Goal: Task Accomplishment & Management: Use online tool/utility

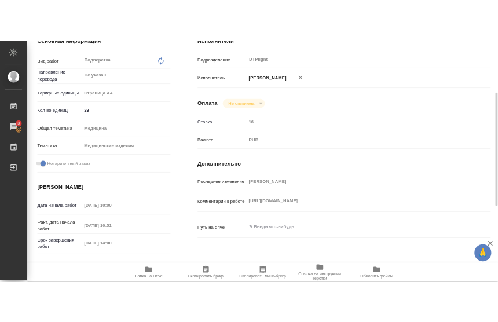
scroll to position [250, 0]
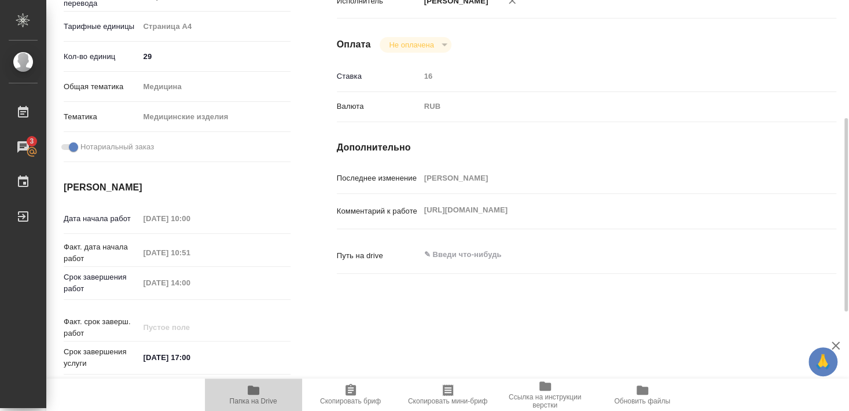
click at [266, 401] on span "Папка на Drive" at bounding box center [253, 401] width 47 height 8
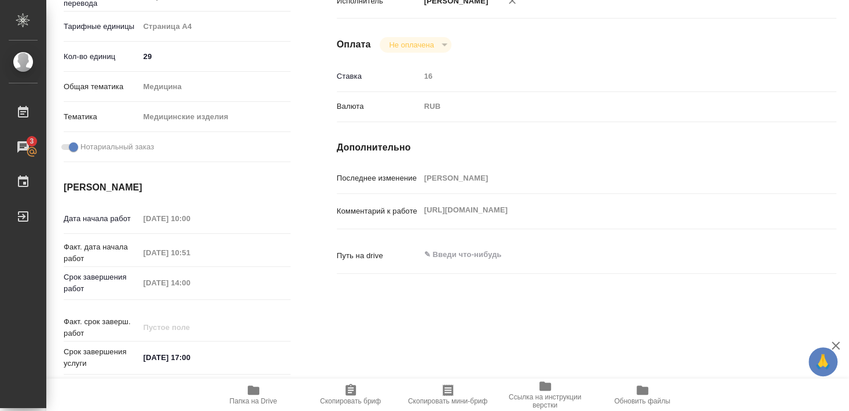
scroll to position [0, 0]
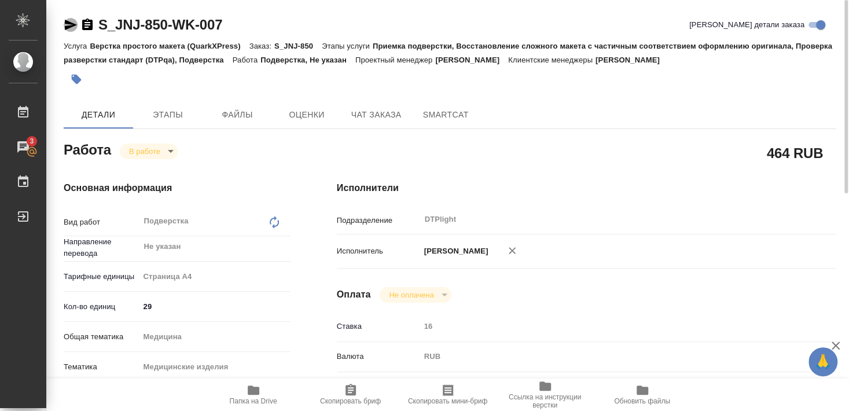
click at [67, 25] on icon "button" at bounding box center [71, 25] width 14 height 14
drag, startPoint x: 98, startPoint y: 35, endPoint x: 167, endPoint y: 32, distance: 69.0
copy link "S_JNJ-850"
click at [247, 393] on icon "button" at bounding box center [254, 390] width 14 height 14
click at [244, 397] on span "Папка на Drive" at bounding box center [253, 394] width 83 height 22
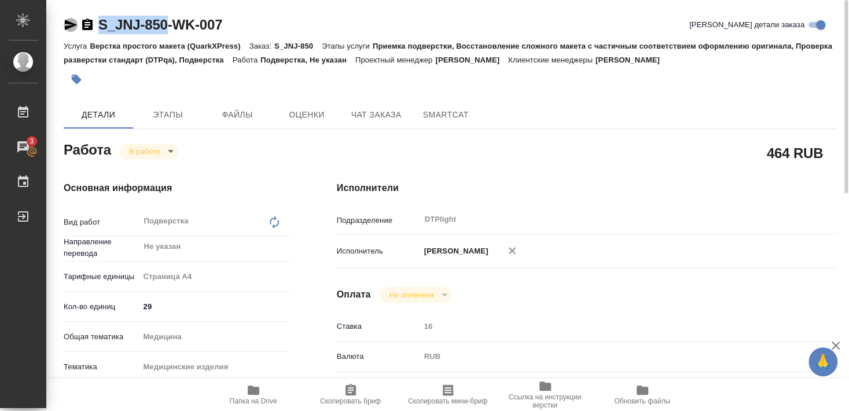
click at [69, 25] on icon "button" at bounding box center [71, 25] width 14 height 14
copy link "S_JNJ-850"
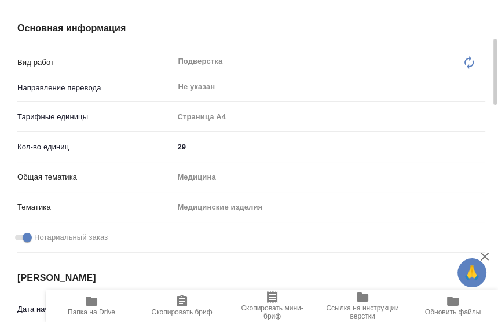
scroll to position [188, 0]
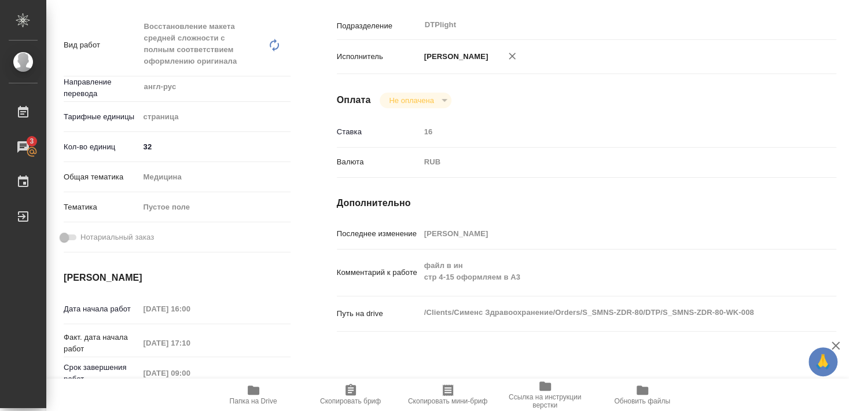
scroll to position [208, 0]
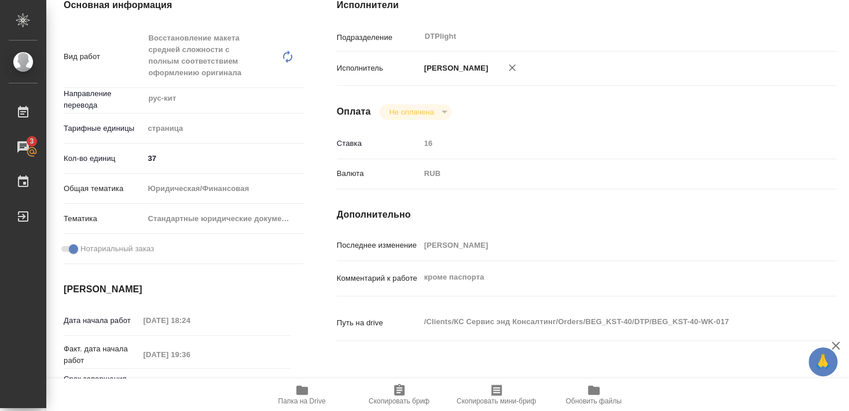
scroll to position [197, 0]
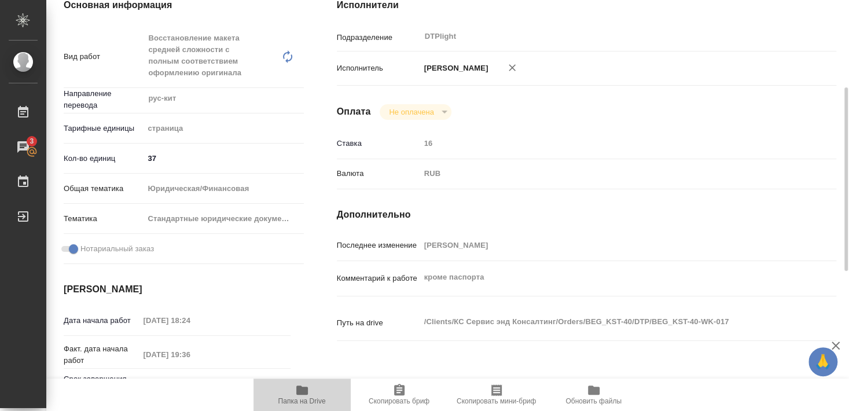
click at [301, 321] on icon "button" at bounding box center [302, 390] width 12 height 9
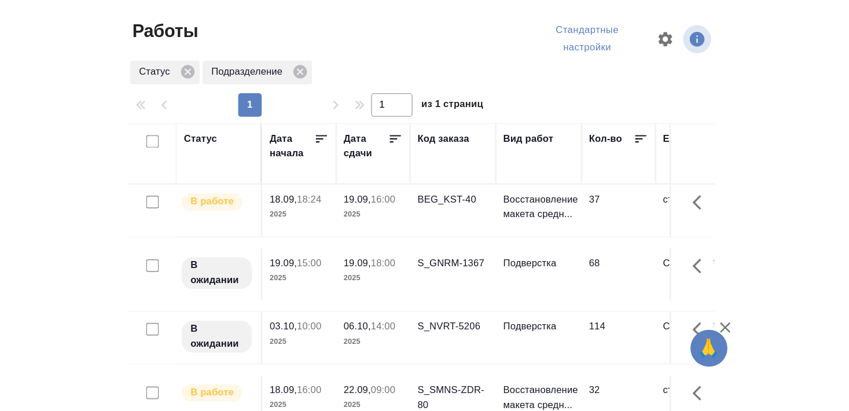
scroll to position [63, 0]
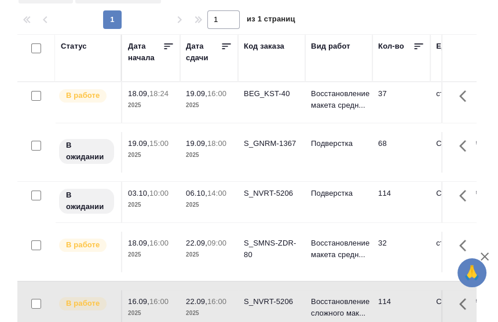
scroll to position [63, 0]
